Goal: Find specific page/section: Find specific page/section

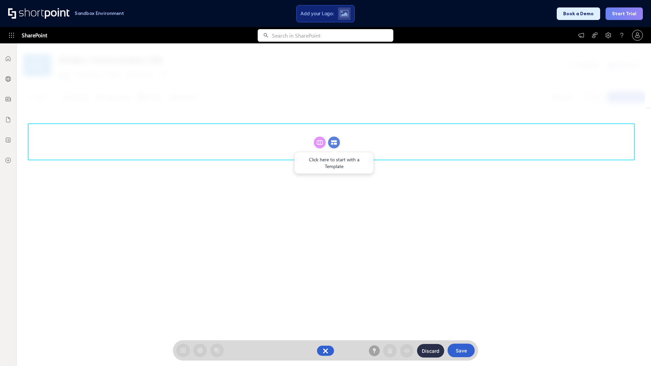
click at [334, 142] on circle at bounding box center [334, 143] width 12 height 12
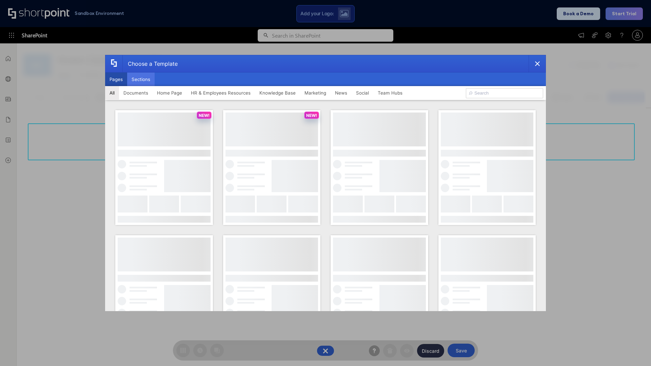
click at [141, 79] on button "Sections" at bounding box center [140, 80] width 27 height 14
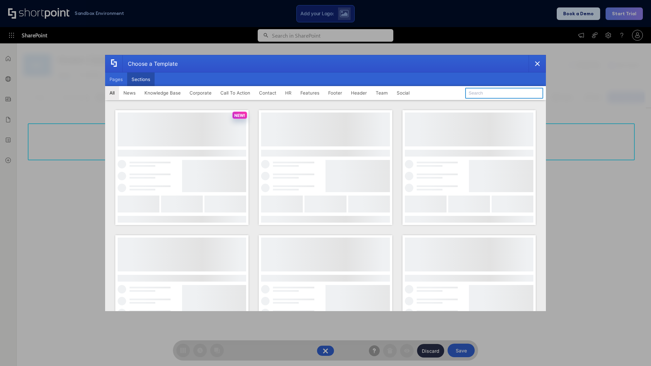
type input "Header 5"
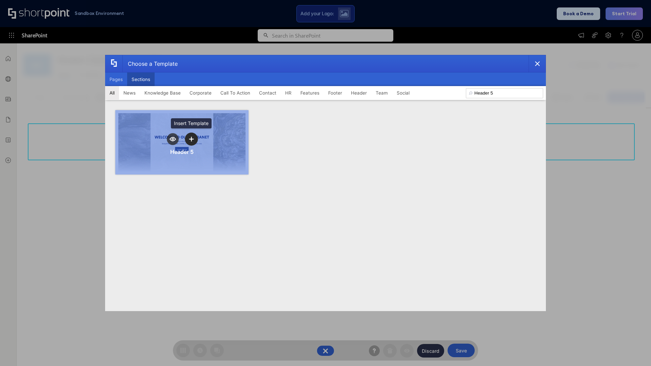
click at [191, 139] on icon "template selector" at bounding box center [191, 139] width 5 height 5
